Goal: Information Seeking & Learning: Learn about a topic

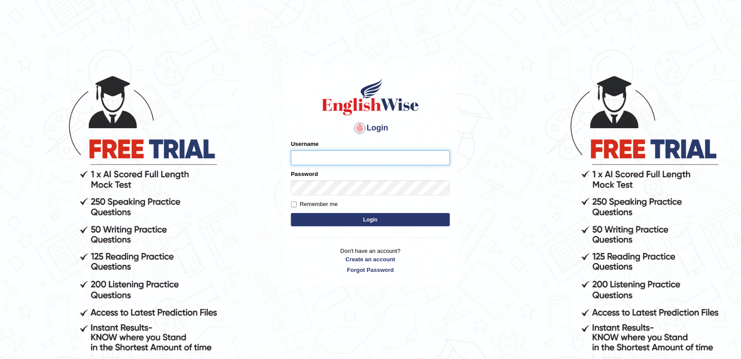
click at [381, 160] on input "Username" at bounding box center [370, 157] width 159 height 15
click at [329, 159] on input "cyrus" at bounding box center [370, 157] width 159 height 15
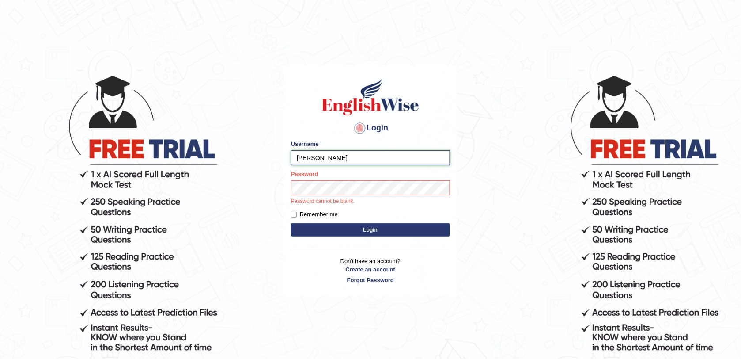
type input "cyrusgrg"
click at [334, 219] on form "Please fix the following errors: Username cyrusgrg Password Password cannot be …" at bounding box center [370, 189] width 159 height 99
click at [338, 223] on button "Login" at bounding box center [370, 229] width 159 height 13
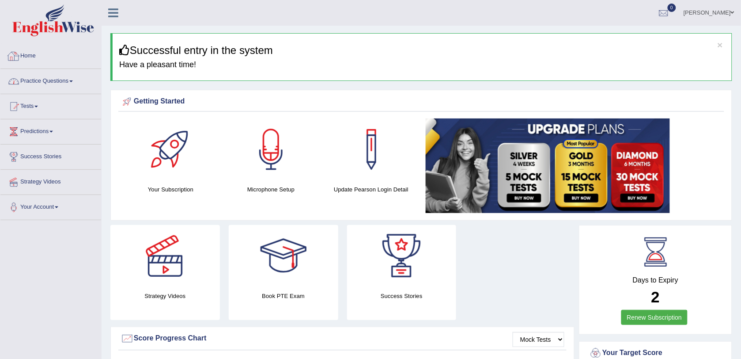
click at [36, 83] on link "Practice Questions" at bounding box center [50, 80] width 101 height 22
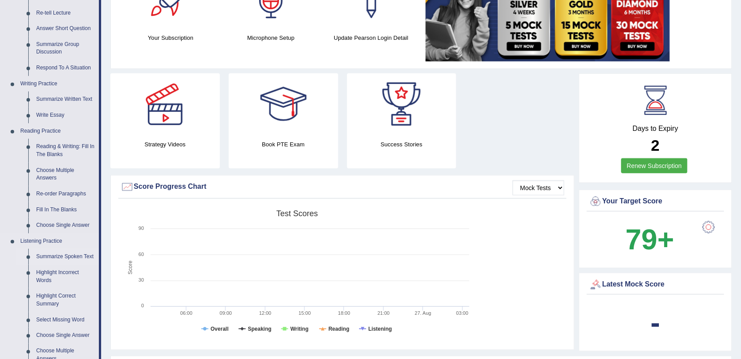
scroll to position [55, 0]
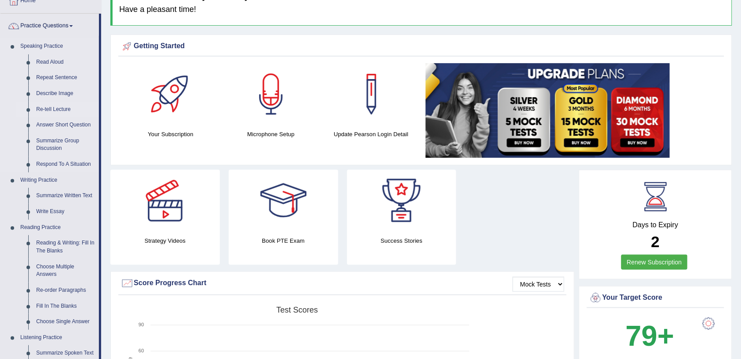
click at [62, 111] on link "Re-tell Lecture" at bounding box center [65, 110] width 67 height 16
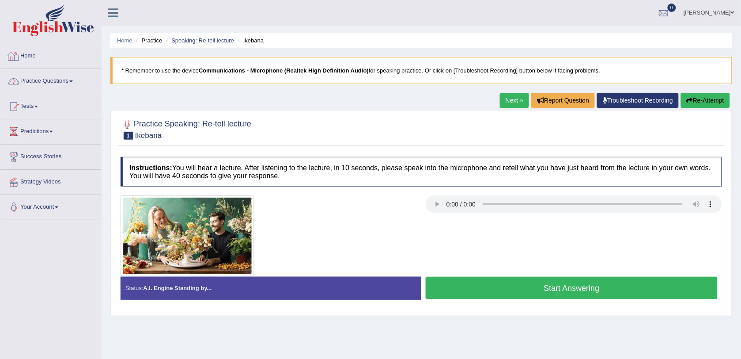
click at [62, 75] on link "Practice Questions" at bounding box center [50, 80] width 101 height 22
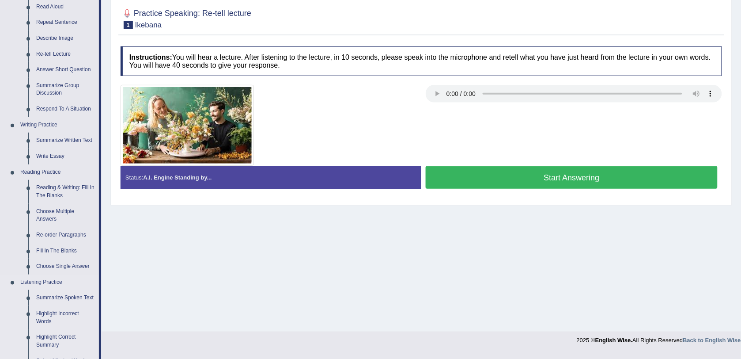
scroll to position [166, 0]
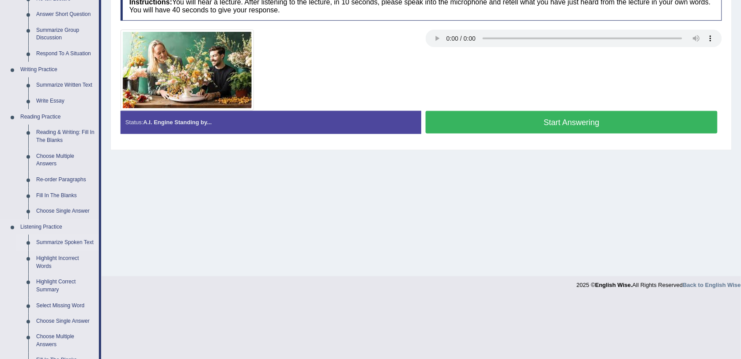
click at [83, 242] on link "Summarize Spoken Text" at bounding box center [65, 243] width 67 height 16
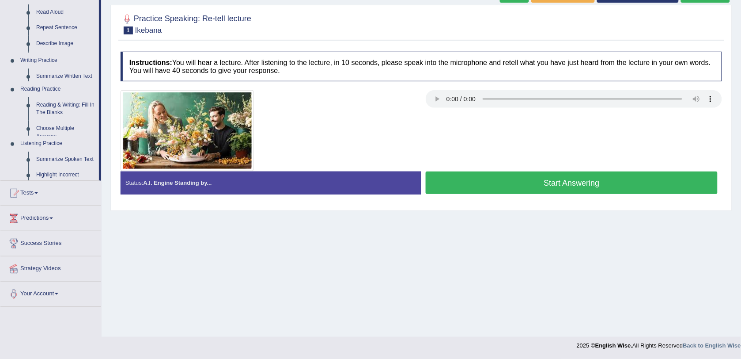
scroll to position [105, 0]
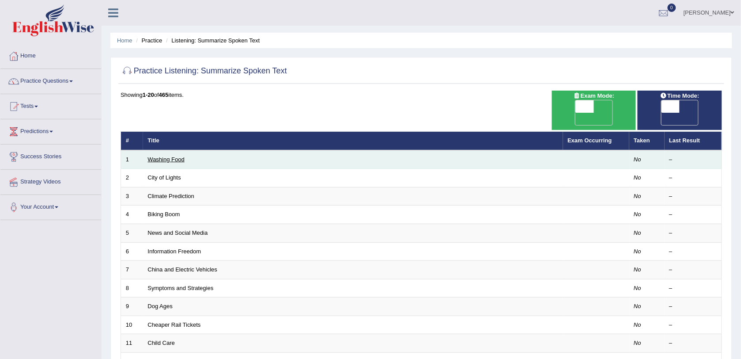
click at [164, 156] on link "Washing Food" at bounding box center [166, 159] width 37 height 7
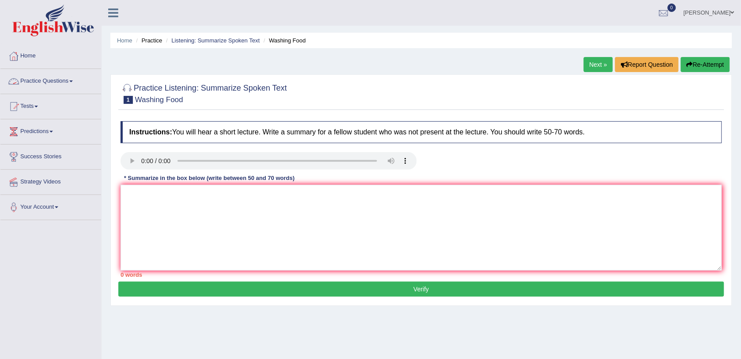
click at [42, 83] on link "Practice Questions" at bounding box center [50, 80] width 101 height 22
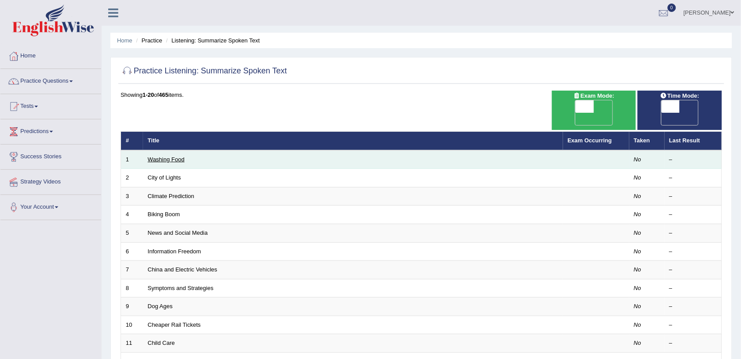
click at [168, 156] on link "Washing Food" at bounding box center [166, 159] width 37 height 7
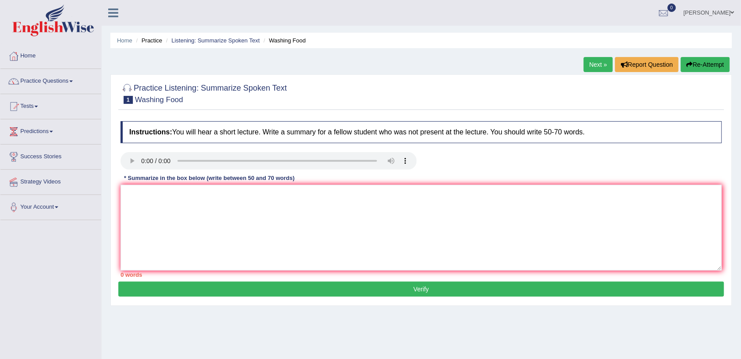
click at [191, 174] on div "* Summarize in the box below (write between 50 and 70 words)" at bounding box center [210, 178] width 178 height 8
click at [314, 205] on textarea at bounding box center [422, 228] width 602 height 86
click at [210, 212] on textarea "Food safety" at bounding box center [422, 228] width 602 height 86
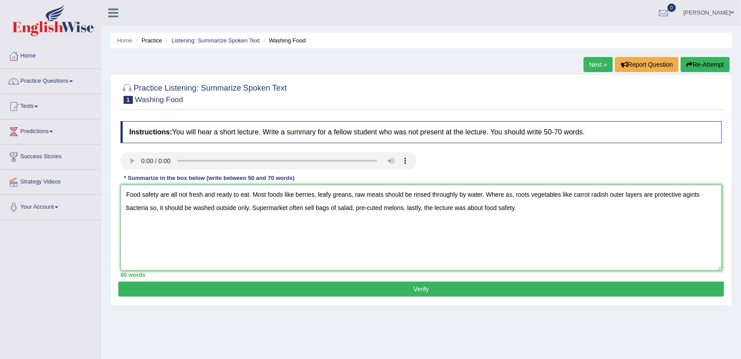
type textarea "Food safety are all not fresh and ready to eat. Most foods like berries, leafy …"
click at [378, 296] on button "Verify" at bounding box center [421, 288] width 606 height 15
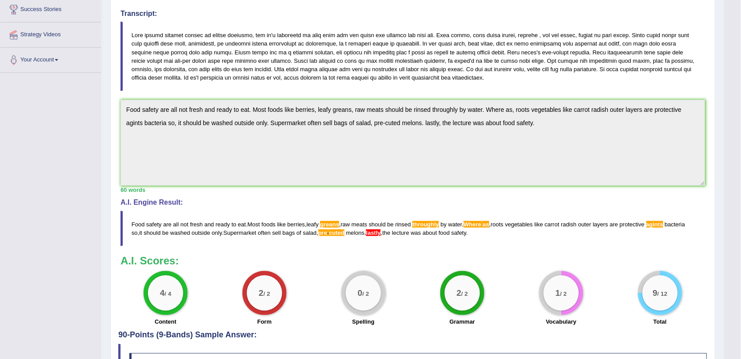
scroll to position [152, 0]
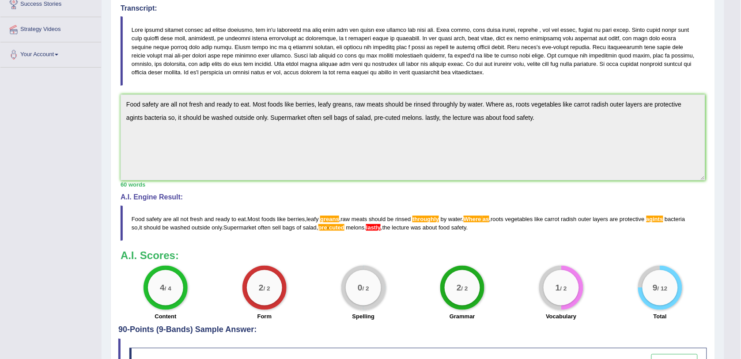
click at [548, 249] on div "Instructions: You will hear a short lecture. Write a summary for a fellow stude…" at bounding box center [412, 144] width 589 height 361
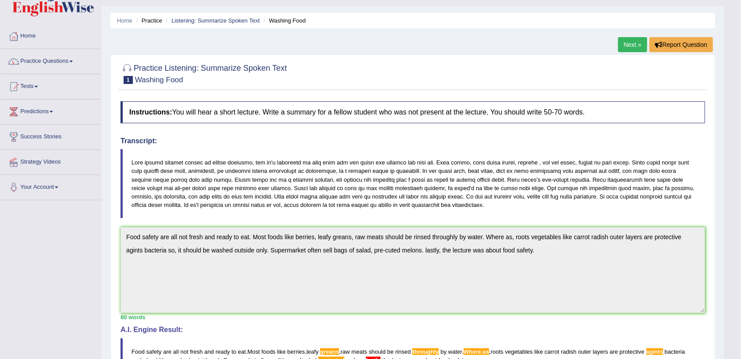
scroll to position [0, 0]
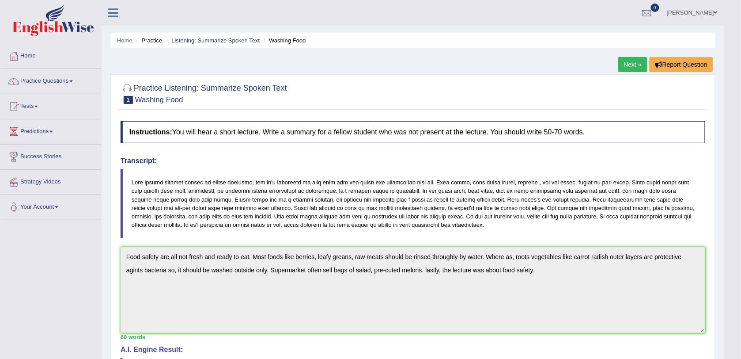
click at [621, 64] on link "Next »" at bounding box center [632, 64] width 29 height 15
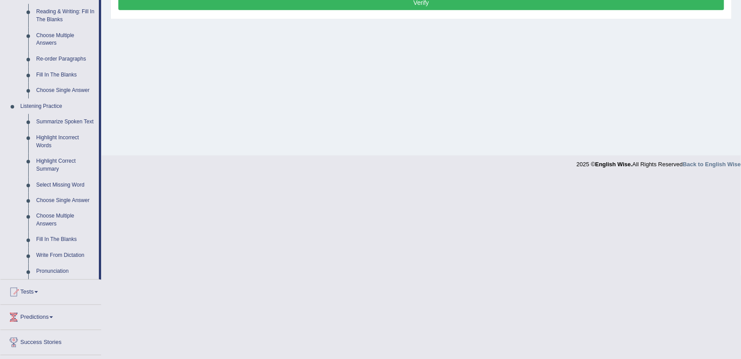
scroll to position [334, 0]
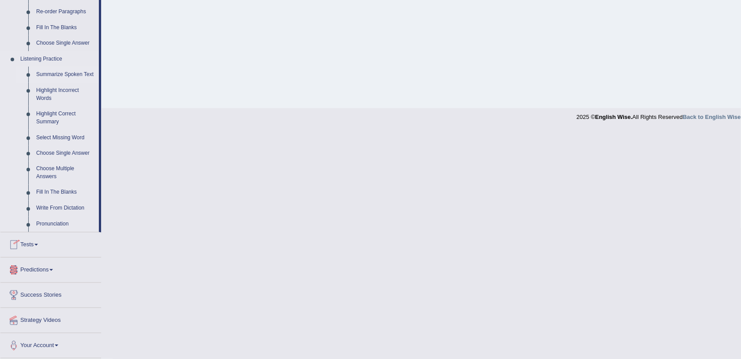
click at [68, 74] on link "Summarize Spoken Text" at bounding box center [65, 75] width 67 height 16
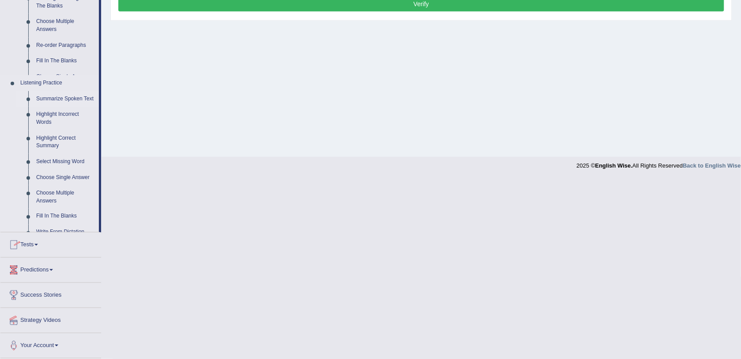
scroll to position [211, 0]
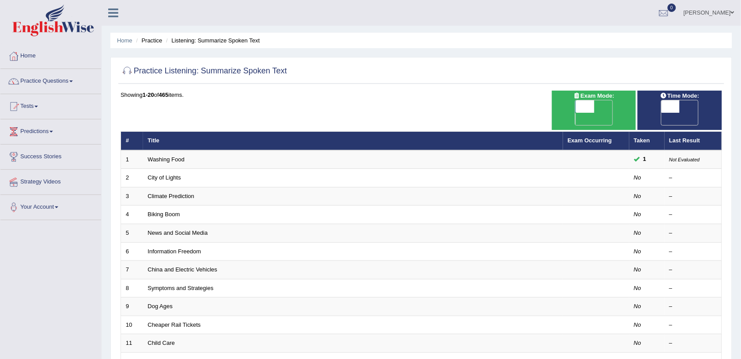
click at [674, 109] on span at bounding box center [671, 106] width 19 height 12
checkbox input "true"
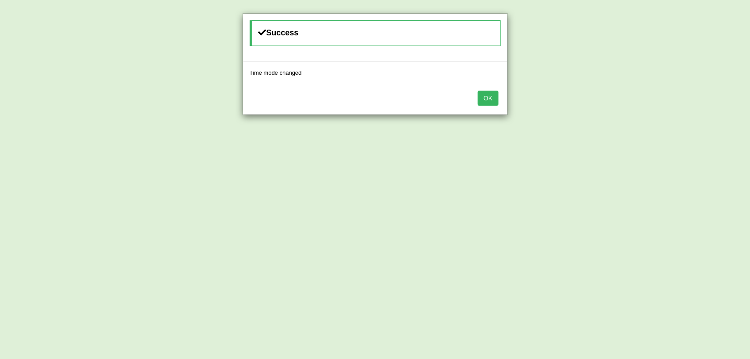
click at [483, 92] on button "OK" at bounding box center [487, 98] width 20 height 15
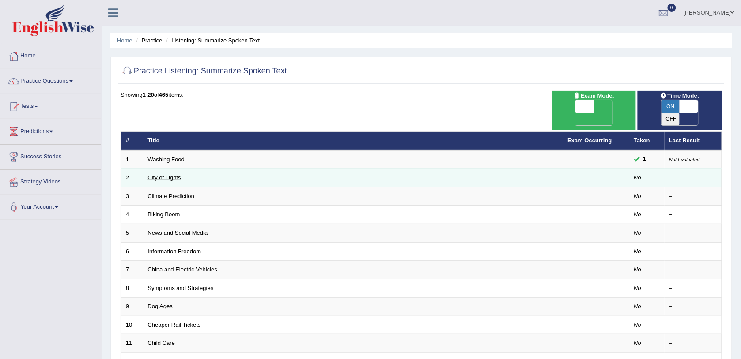
click at [153, 174] on link "City of Lights" at bounding box center [164, 177] width 33 height 7
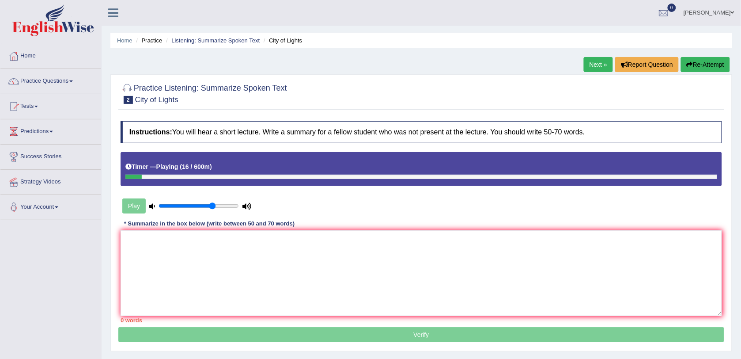
click at [211, 208] on input "range" at bounding box center [199, 205] width 80 height 7
click at [219, 204] on input "range" at bounding box center [199, 205] width 80 height 7
drag, startPoint x: 232, startPoint y: 200, endPoint x: 248, endPoint y: 197, distance: 16.3
type input "1"
click at [239, 202] on input "range" at bounding box center [199, 205] width 80 height 7
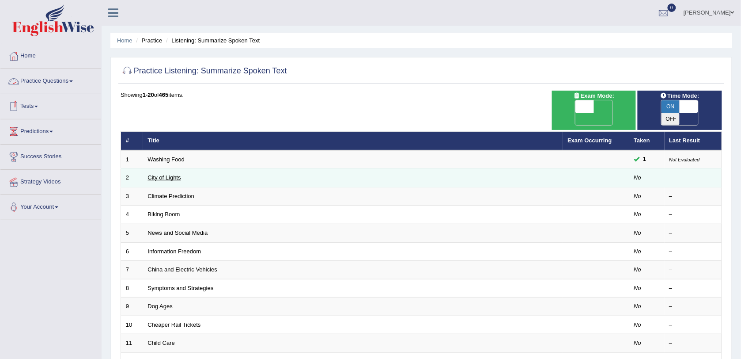
click at [173, 174] on link "City of Lights" at bounding box center [164, 177] width 33 height 7
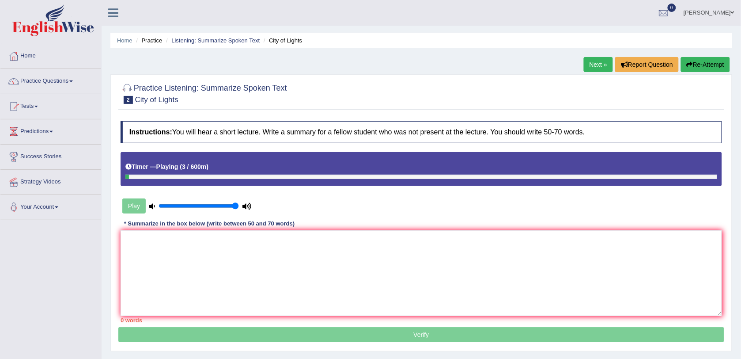
drag, startPoint x: 208, startPoint y: 208, endPoint x: 241, endPoint y: 196, distance: 35.8
click at [239, 202] on input "range" at bounding box center [199, 205] width 80 height 7
type input "1"
drag, startPoint x: 229, startPoint y: 206, endPoint x: 259, endPoint y: 195, distance: 32.6
click at [239, 202] on input "range" at bounding box center [199, 205] width 80 height 7
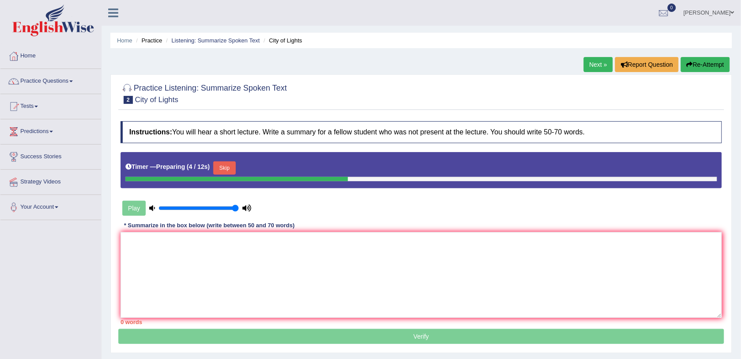
click at [213, 169] on button "Skip" at bounding box center [224, 167] width 22 height 13
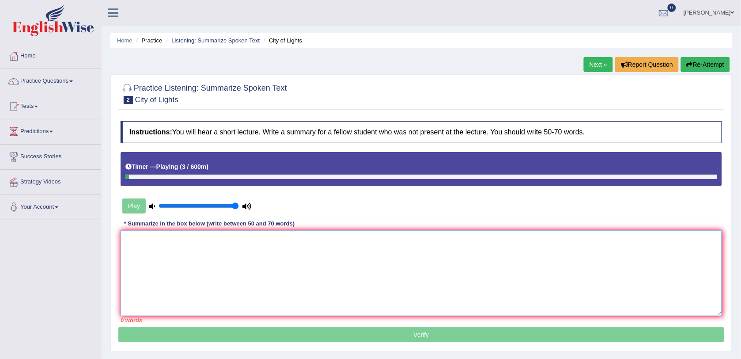
click at [208, 233] on textarea at bounding box center [422, 273] width 602 height 86
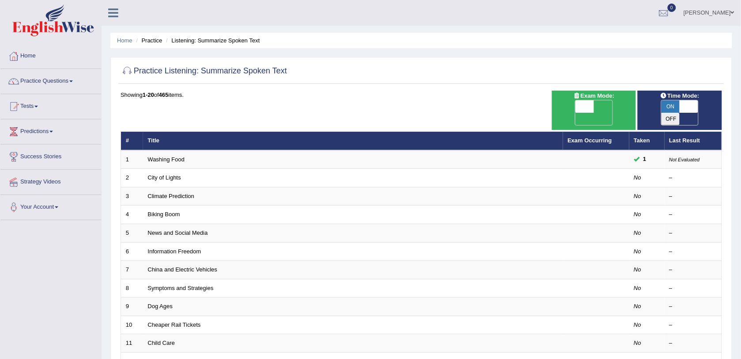
click at [666, 105] on span "ON" at bounding box center [671, 106] width 19 height 12
checkbox input "false"
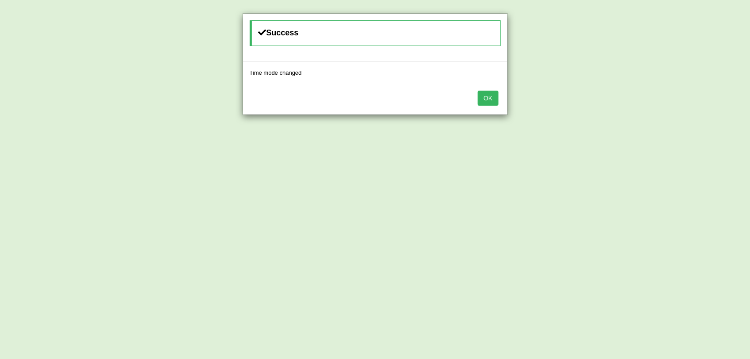
click at [497, 102] on button "OK" at bounding box center [487, 98] width 20 height 15
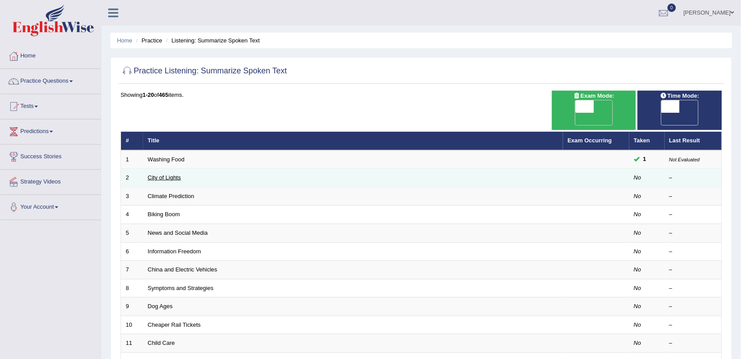
click at [160, 174] on link "City of Lights" at bounding box center [164, 177] width 33 height 7
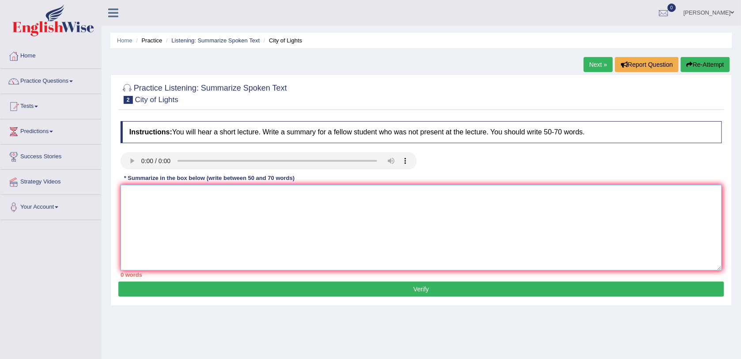
click at [220, 221] on textarea at bounding box center [422, 228] width 602 height 86
click at [171, 196] on textarea "The city of lights is created by the artists" at bounding box center [422, 228] width 602 height 86
click at [173, 197] on textarea "The city of lights is created by the artists" at bounding box center [422, 228] width 602 height 86
click at [257, 192] on textarea "The city of lights festival is created by the artists" at bounding box center [422, 228] width 602 height 86
click at [264, 199] on textarea "The city of lights festival is created by the artists" at bounding box center [422, 228] width 602 height 86
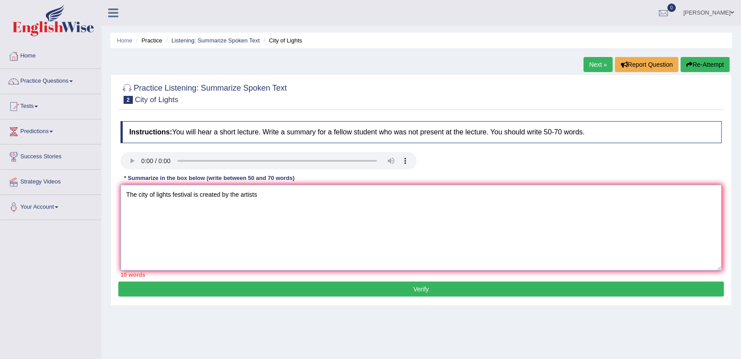
click at [321, 200] on textarea "The city of lights festival is created by the artists" at bounding box center [422, 228] width 602 height 86
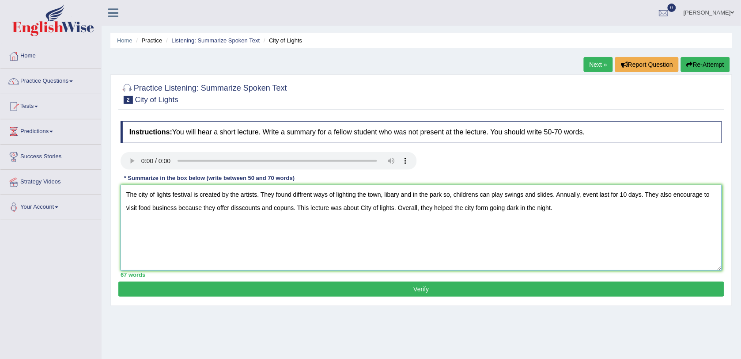
click at [590, 223] on textarea "The city of lights festival is created by the artists. They found diffrent ways…" at bounding box center [422, 228] width 602 height 86
click at [555, 217] on textarea "The city of lights festival is created by the artists. They found diffrent ways…" at bounding box center [422, 228] width 602 height 86
drag, startPoint x: 550, startPoint y: 201, endPoint x: 552, endPoint y: 210, distance: 9.5
click at [550, 206] on textarea "The city of lights festival is created by the artists. They found diffrent ways…" at bounding box center [422, 228] width 602 height 86
click at [552, 210] on textarea "The city of lights festival is created by the artists. They found diffrent ways…" at bounding box center [422, 228] width 602 height 86
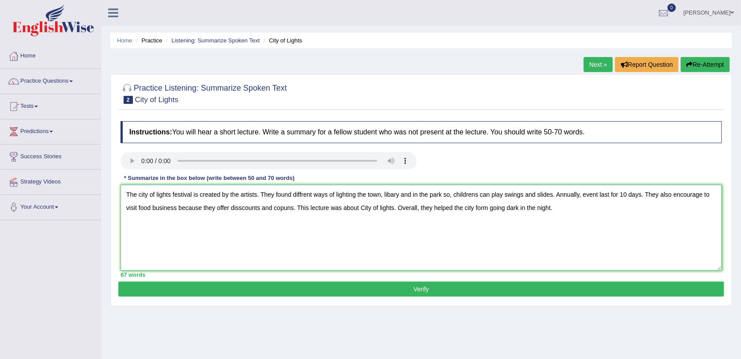
click at [559, 208] on textarea "The city of lights festival is created by the artists. They found diffrent ways…" at bounding box center [422, 228] width 602 height 86
type textarea "The city of lights festival is created by the artists. They found diffrent ways…"
click at [549, 283] on button "Verify" at bounding box center [421, 288] width 606 height 15
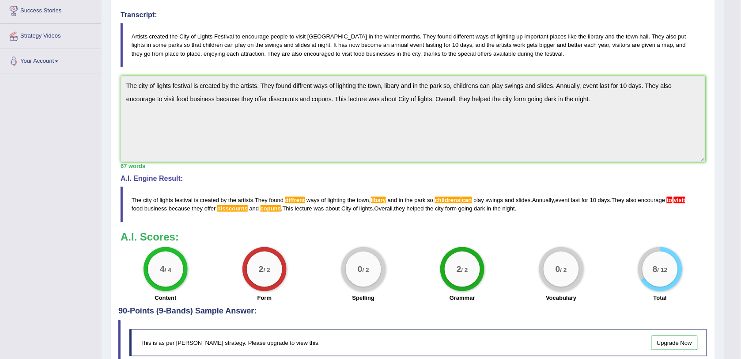
scroll to position [166, 0]
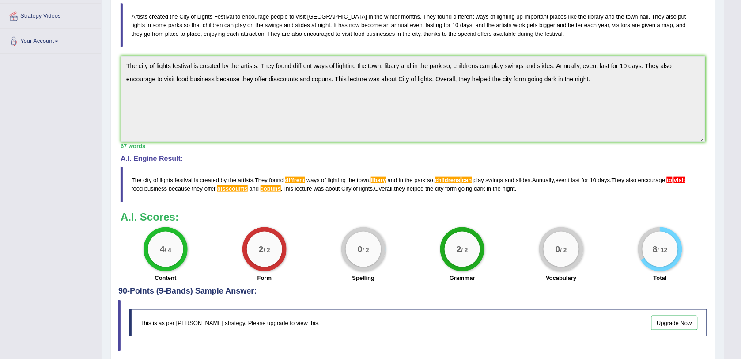
click at [299, 177] on blockquote "The city of lights festival is created by the artists . They found diffrent way…" at bounding box center [413, 184] width 585 height 35
click at [299, 180] on span "diffrent" at bounding box center [295, 180] width 20 height 7
click at [299, 182] on span "diffrent" at bounding box center [295, 180] width 20 height 7
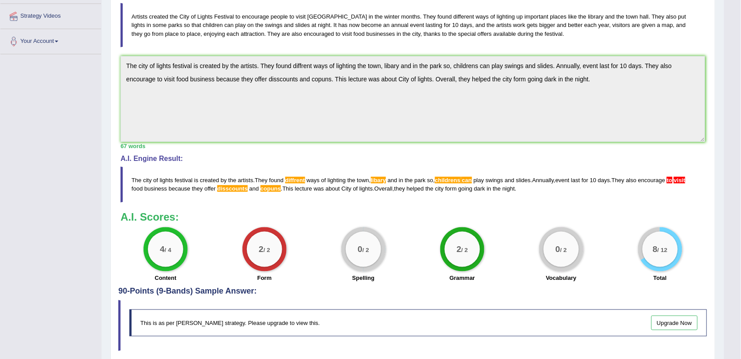
click at [299, 180] on span "diffrent" at bounding box center [295, 180] width 20 height 7
click at [305, 180] on span "diffrent" at bounding box center [295, 180] width 20 height 7
drag, startPoint x: 292, startPoint y: 180, endPoint x: 303, endPoint y: 181, distance: 10.7
click at [303, 181] on span "diffrent" at bounding box center [295, 180] width 20 height 7
drag, startPoint x: 305, startPoint y: 181, endPoint x: 397, endPoint y: 184, distance: 91.9
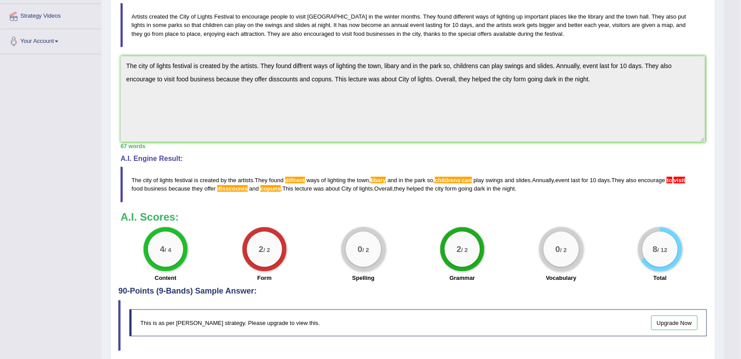
click at [346, 184] on blockquote "The city of lights festival is created by the artists . They found diffrent way…" at bounding box center [413, 184] width 585 height 35
drag, startPoint x: 397, startPoint y: 184, endPoint x: 409, endPoint y: 182, distance: 12.9
click at [408, 182] on blockquote "The city of lights festival is created by the artists . They found diffrent way…" at bounding box center [413, 184] width 585 height 35
click at [385, 183] on blockquote "The city of lights festival is created by the artists . They found diffrent way…" at bounding box center [413, 184] width 585 height 35
drag, startPoint x: 365, startPoint y: 182, endPoint x: 434, endPoint y: 177, distance: 69.1
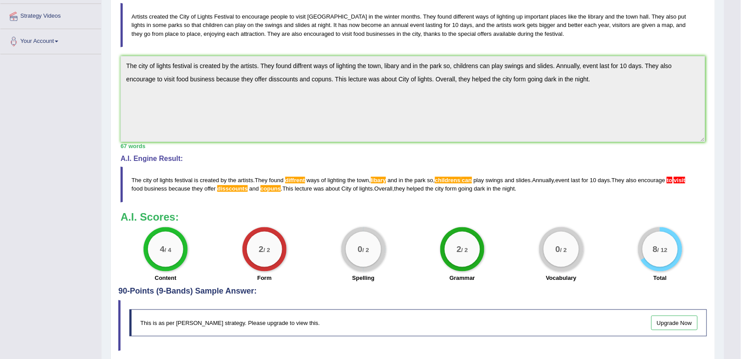
click at [367, 182] on span "town" at bounding box center [363, 180] width 12 height 7
click at [434, 177] on blockquote "The city of lights festival is created by the artists . They found diffrent way…" at bounding box center [413, 184] width 585 height 35
drag, startPoint x: 475, startPoint y: 176, endPoint x: 521, endPoint y: 173, distance: 46.0
click at [507, 175] on blockquote "The city of lights festival is created by the artists . They found diffrent way…" at bounding box center [413, 184] width 585 height 35
click at [683, 182] on span "visit" at bounding box center [679, 180] width 11 height 7
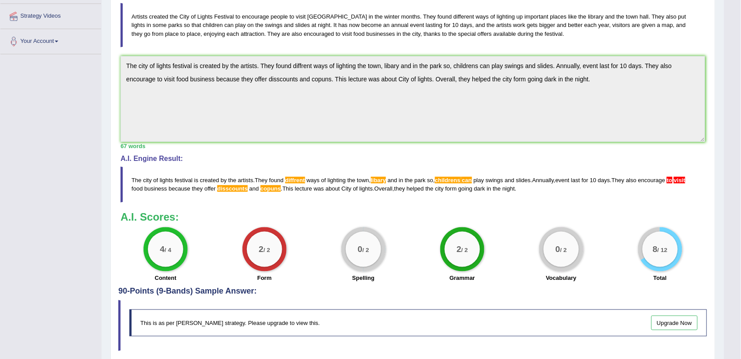
click at [676, 179] on blockquote "The city of lights festival is created by the artists . They found diffrent way…" at bounding box center [413, 184] width 585 height 35
drag, startPoint x: 675, startPoint y: 179, endPoint x: 688, endPoint y: 190, distance: 17.2
click at [681, 187] on blockquote "The city of lights festival is created by the artists . They found diffrent way…" at bounding box center [413, 184] width 585 height 35
click at [379, 182] on span "libary" at bounding box center [378, 180] width 15 height 7
click at [380, 182] on span "libary" at bounding box center [378, 180] width 15 height 7
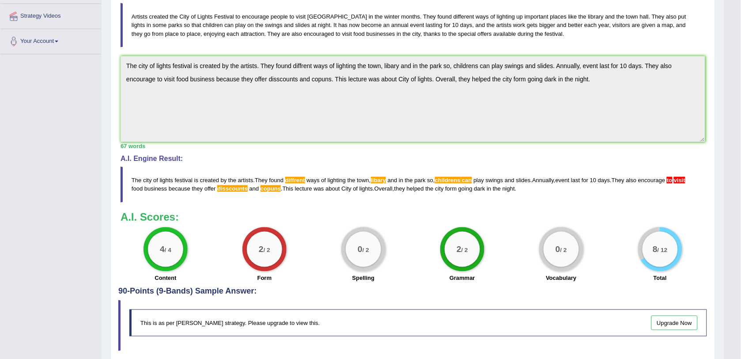
drag, startPoint x: 434, startPoint y: 177, endPoint x: 452, endPoint y: 177, distance: 17.7
click at [445, 177] on blockquote "The city of lights festival is created by the artists . They found diffrent way…" at bounding box center [413, 184] width 585 height 35
click at [454, 177] on blockquote "The city of lights festival is created by the artists . They found diffrent way…" at bounding box center [413, 184] width 585 height 35
click at [455, 177] on blockquote "The city of lights festival is created by the artists . They found diffrent way…" at bounding box center [413, 184] width 585 height 35
drag, startPoint x: 455, startPoint y: 177, endPoint x: 455, endPoint y: 182, distance: 5.3
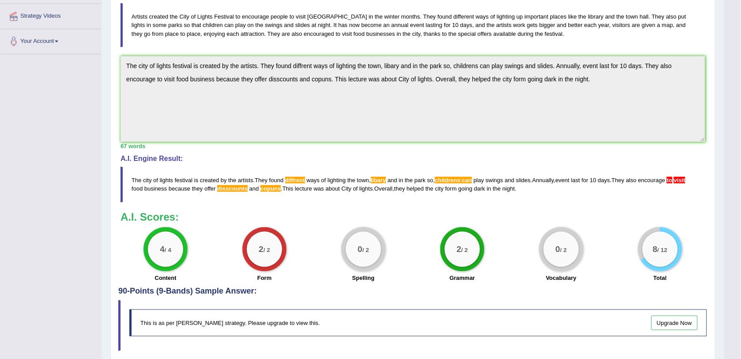
click at [456, 179] on span "childrens" at bounding box center [448, 180] width 26 height 7
drag, startPoint x: 270, startPoint y: 266, endPoint x: 414, endPoint y: 124, distance: 202.4
click at [272, 265] on div "2 / 2" at bounding box center [264, 248] width 35 height 35
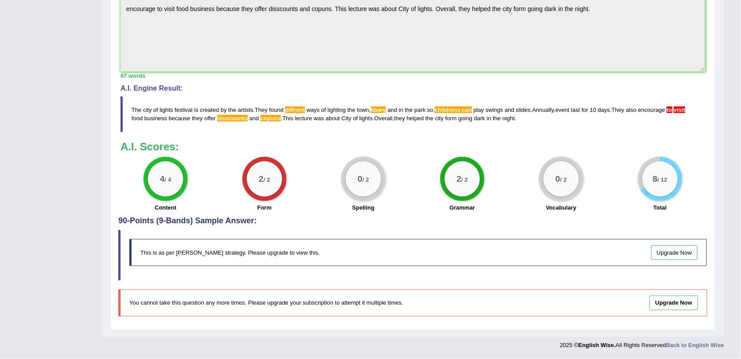
scroll to position [182, 0]
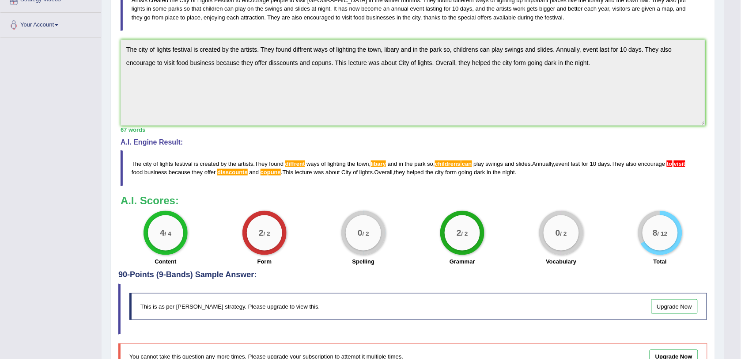
click at [672, 160] on span "to" at bounding box center [669, 163] width 5 height 7
click at [679, 163] on span "visit" at bounding box center [679, 163] width 11 height 7
click at [530, 237] on div "0 / 2 Vocabulary" at bounding box center [561, 239] width 99 height 57
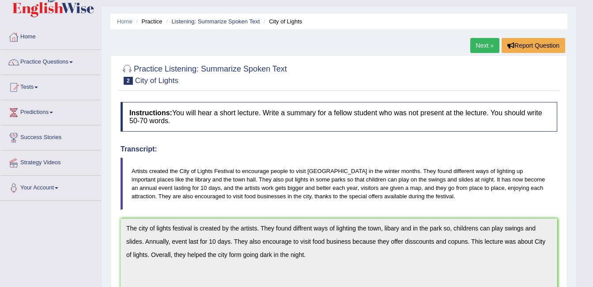
scroll to position [0, 0]
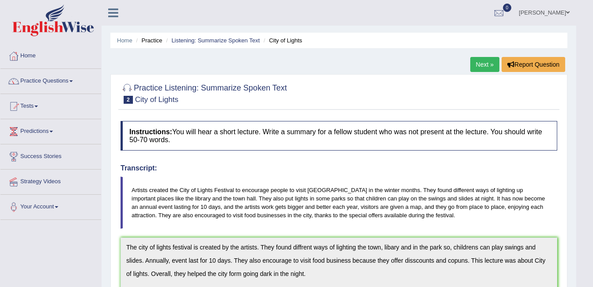
click at [488, 63] on link "Next »" at bounding box center [484, 64] width 29 height 15
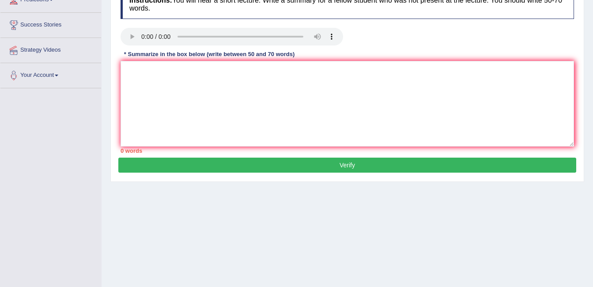
scroll to position [133, 0]
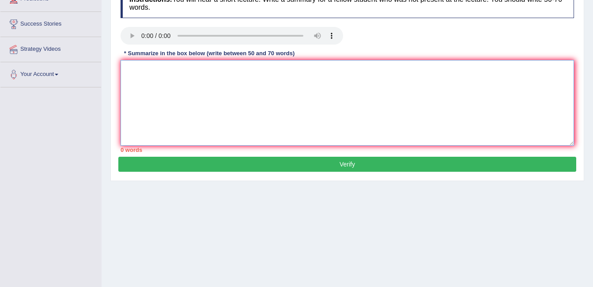
click at [284, 118] on textarea at bounding box center [348, 103] width 454 height 86
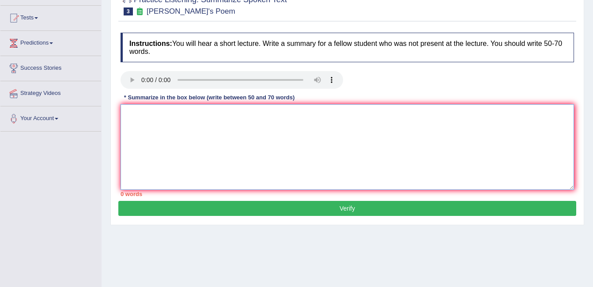
scroll to position [44, 0]
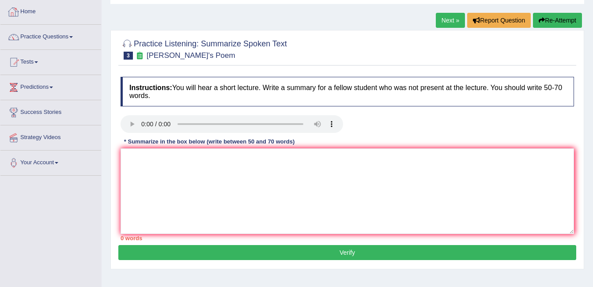
click at [31, 18] on link "Home" at bounding box center [50, 11] width 101 height 22
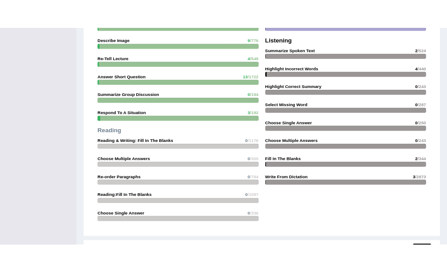
scroll to position [825, 0]
